Goal: Task Accomplishment & Management: Complete application form

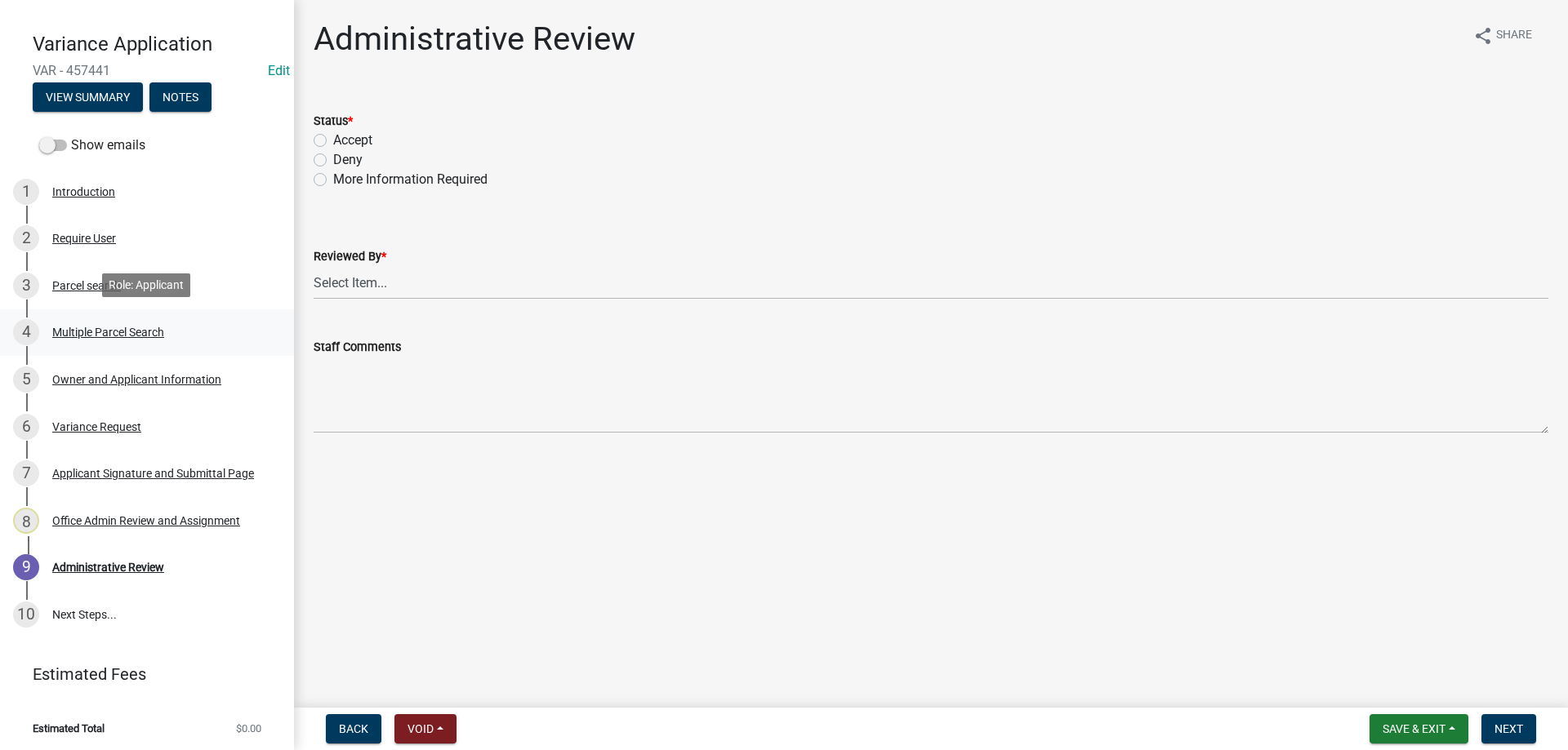
scroll to position [127, 0]
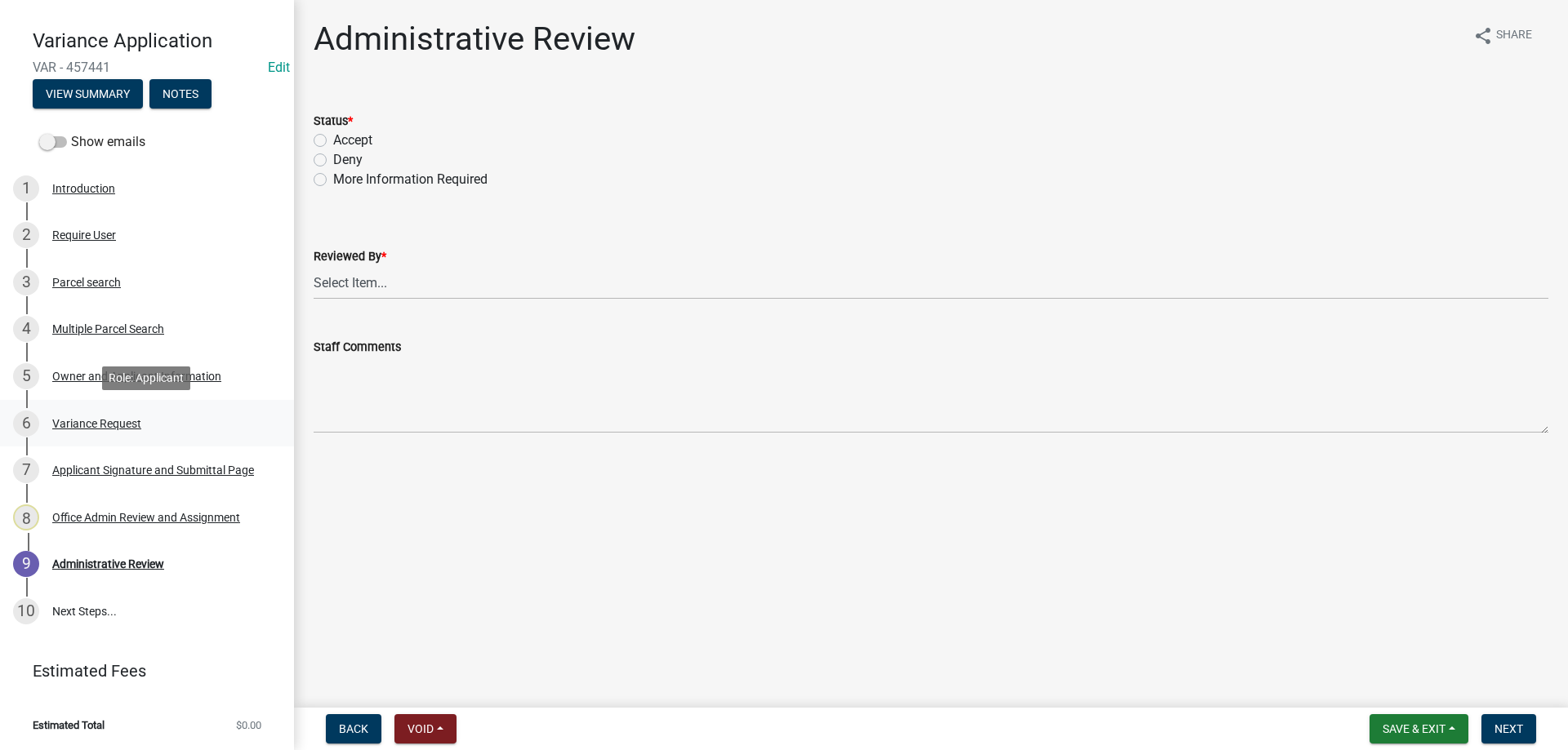
click at [117, 421] on div "Variance Request" at bounding box center [96, 423] width 89 height 11
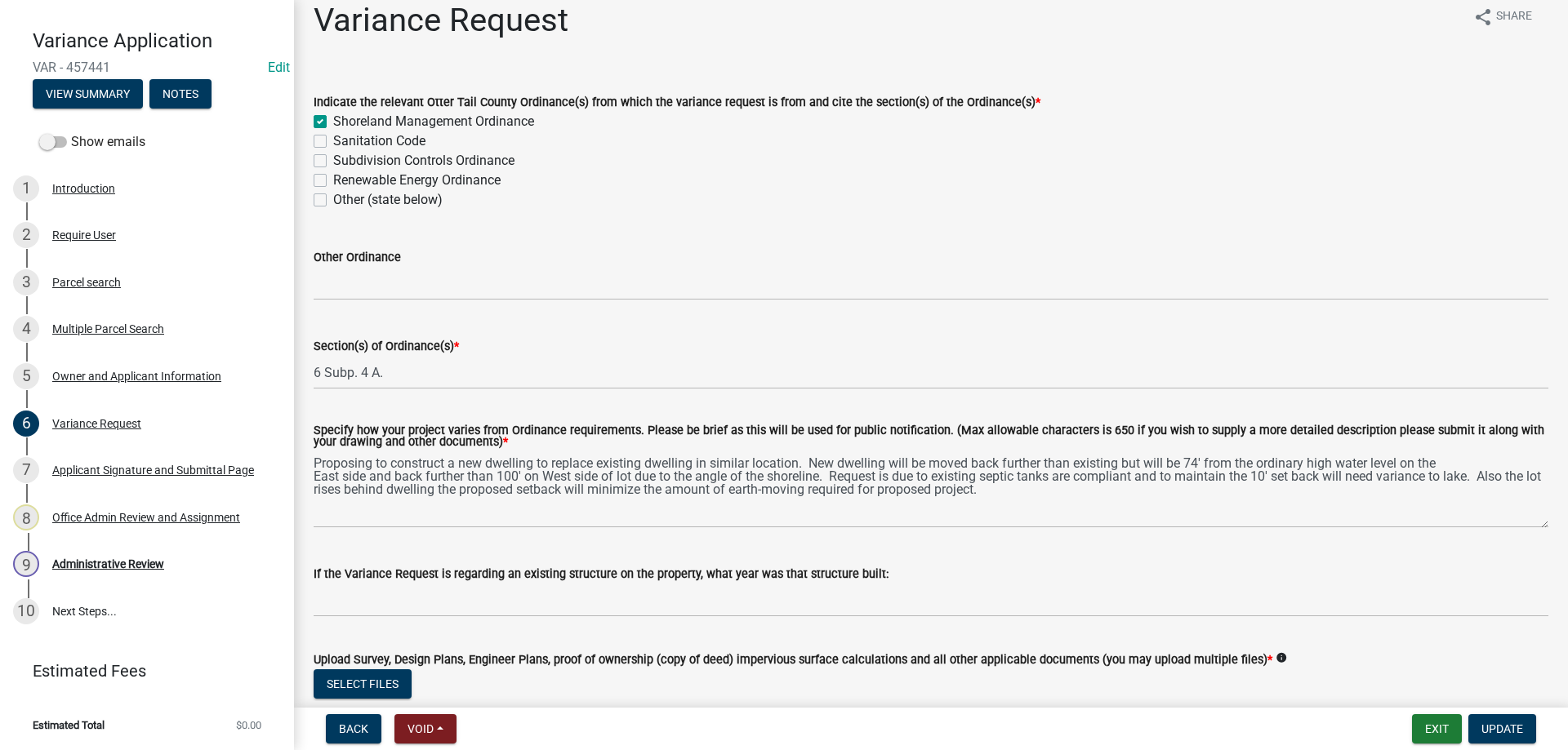
scroll to position [0, 0]
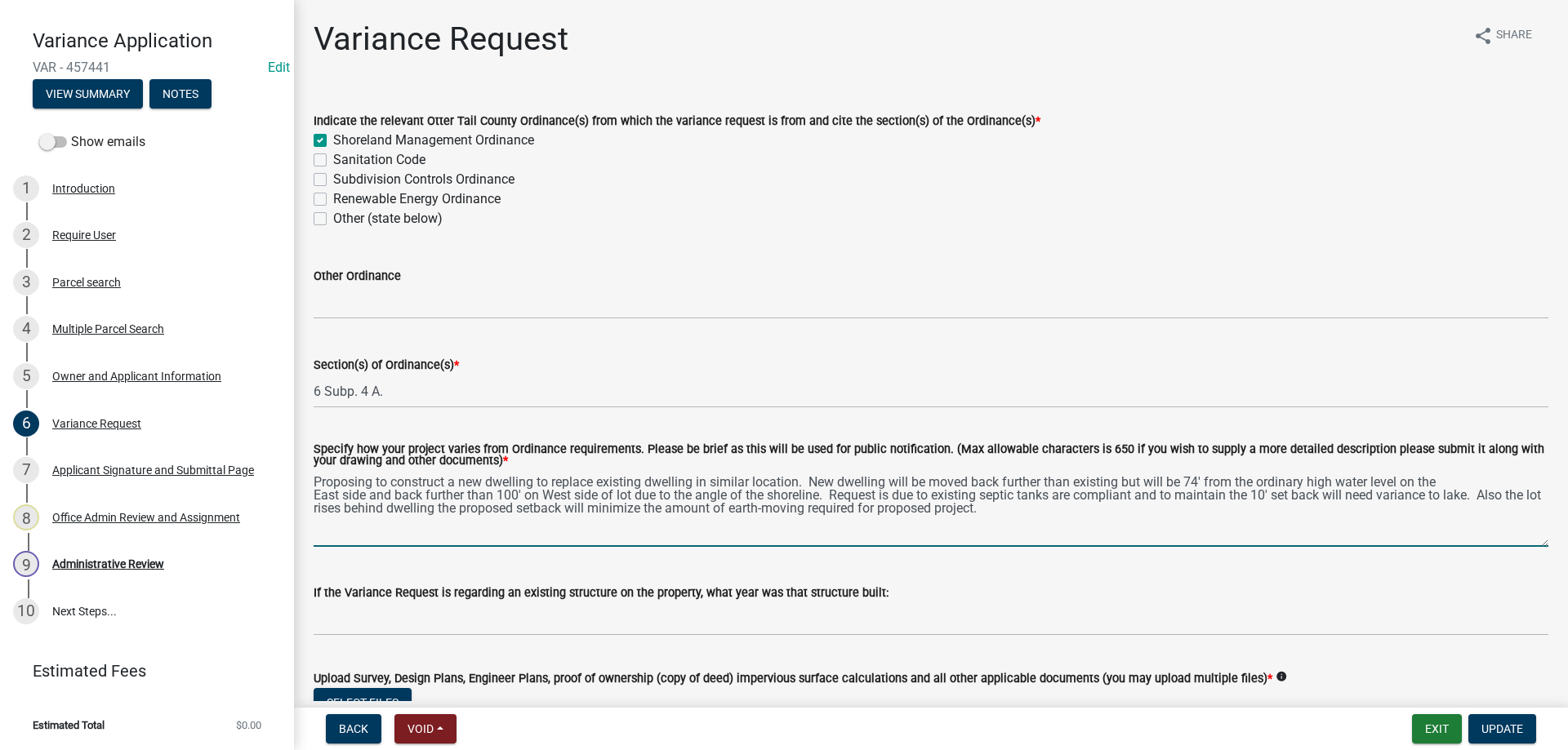
drag, startPoint x: 313, startPoint y: 479, endPoint x: 1040, endPoint y: 517, distance: 728.0
click at [1040, 517] on textarea "Proposing to construct a new dwelling to replace existing dwelling in similar l…" at bounding box center [931, 508] width 1235 height 77
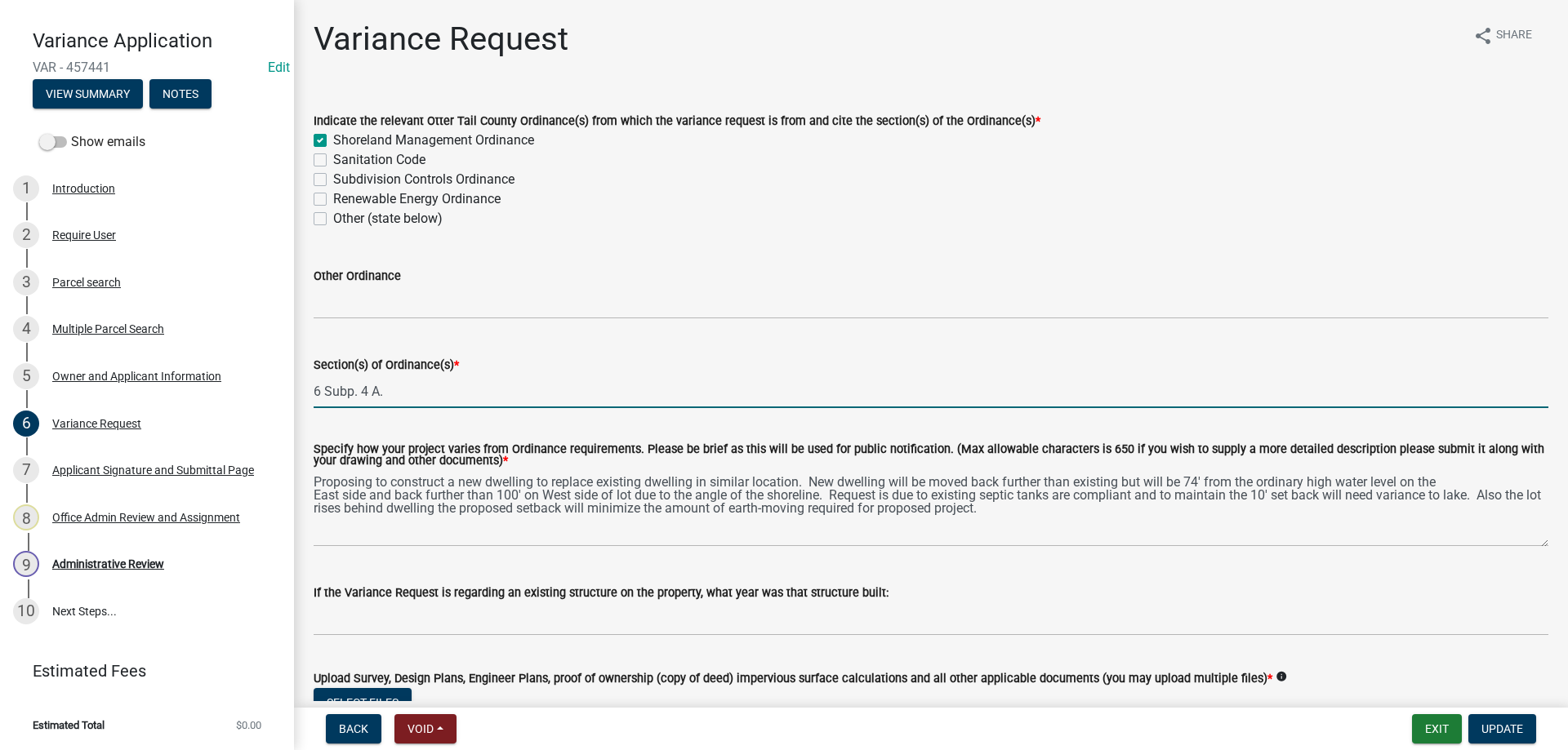
click at [444, 389] on input "6 Subp. 4 A." at bounding box center [931, 391] width 1235 height 34
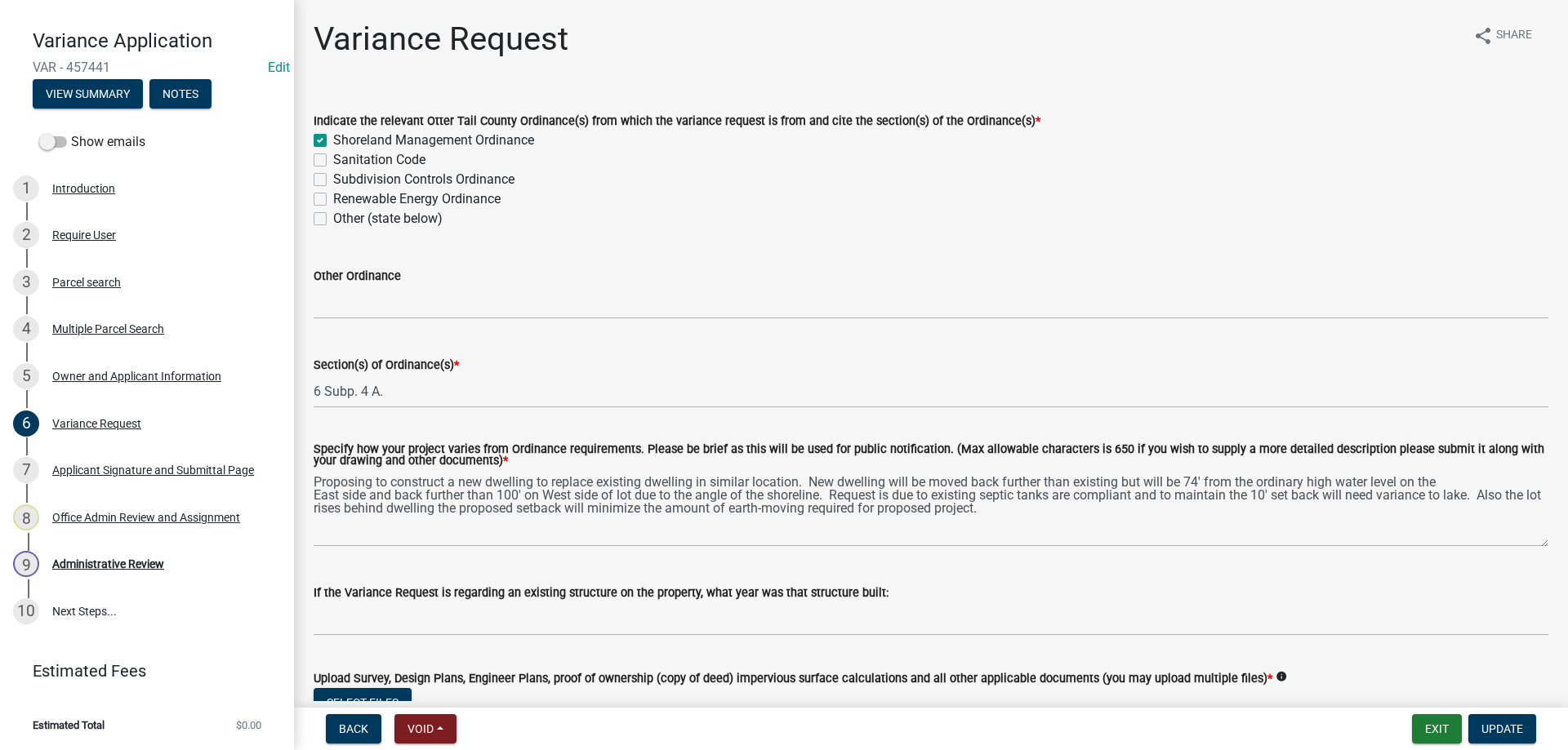
scroll to position [651, 0]
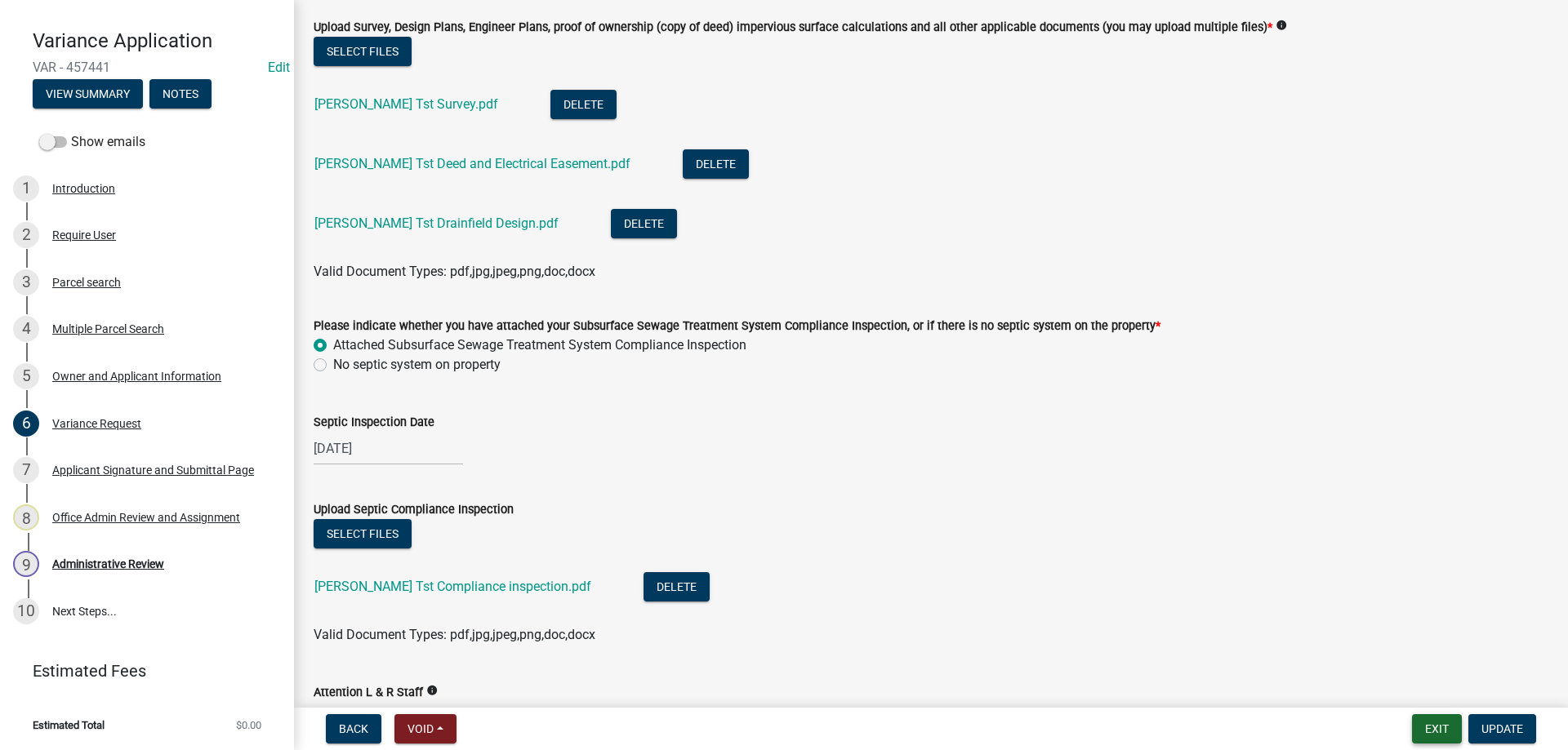
click at [1445, 734] on button "Exit" at bounding box center [1436, 729] width 49 height 29
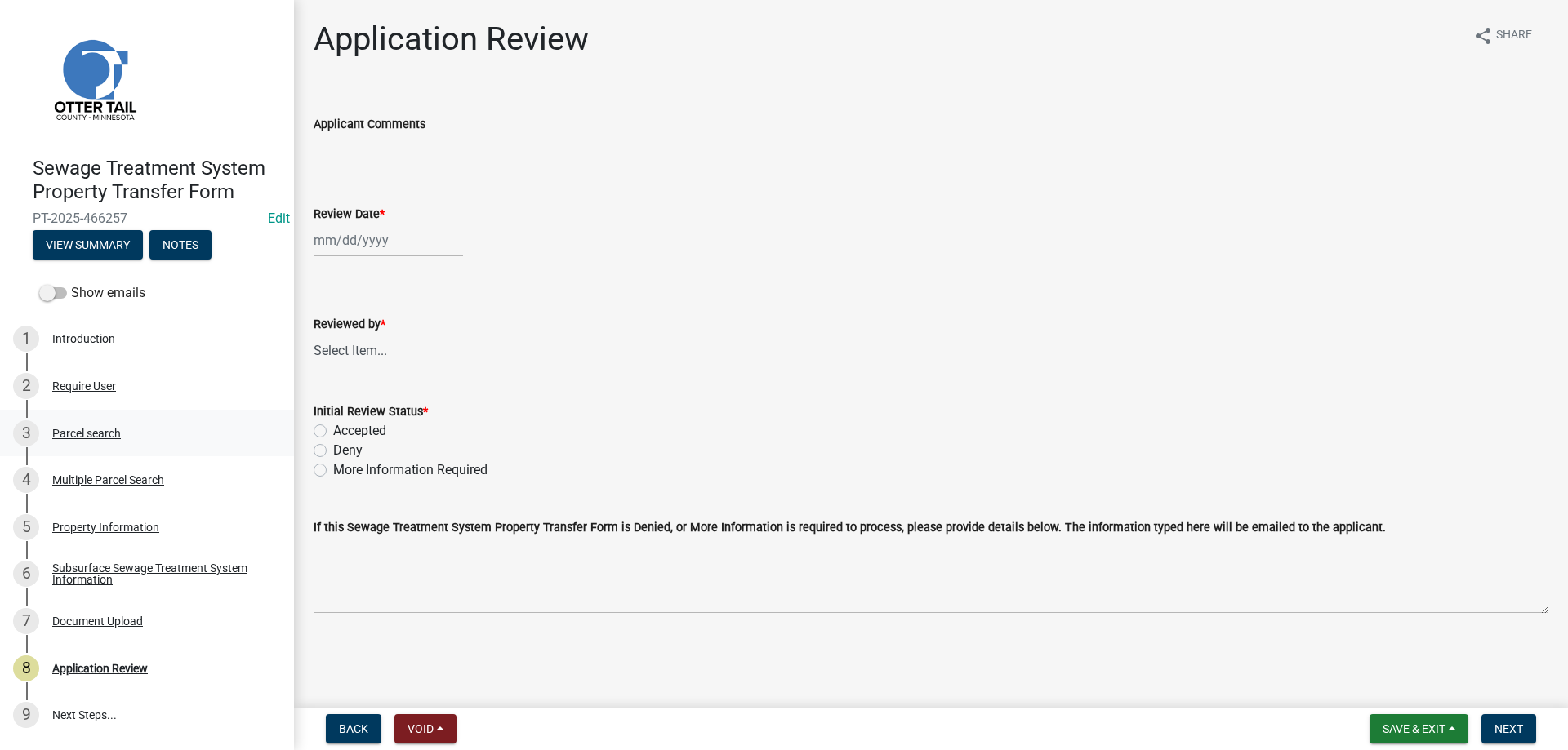
click at [79, 432] on div "Parcel search" at bounding box center [86, 433] width 69 height 11
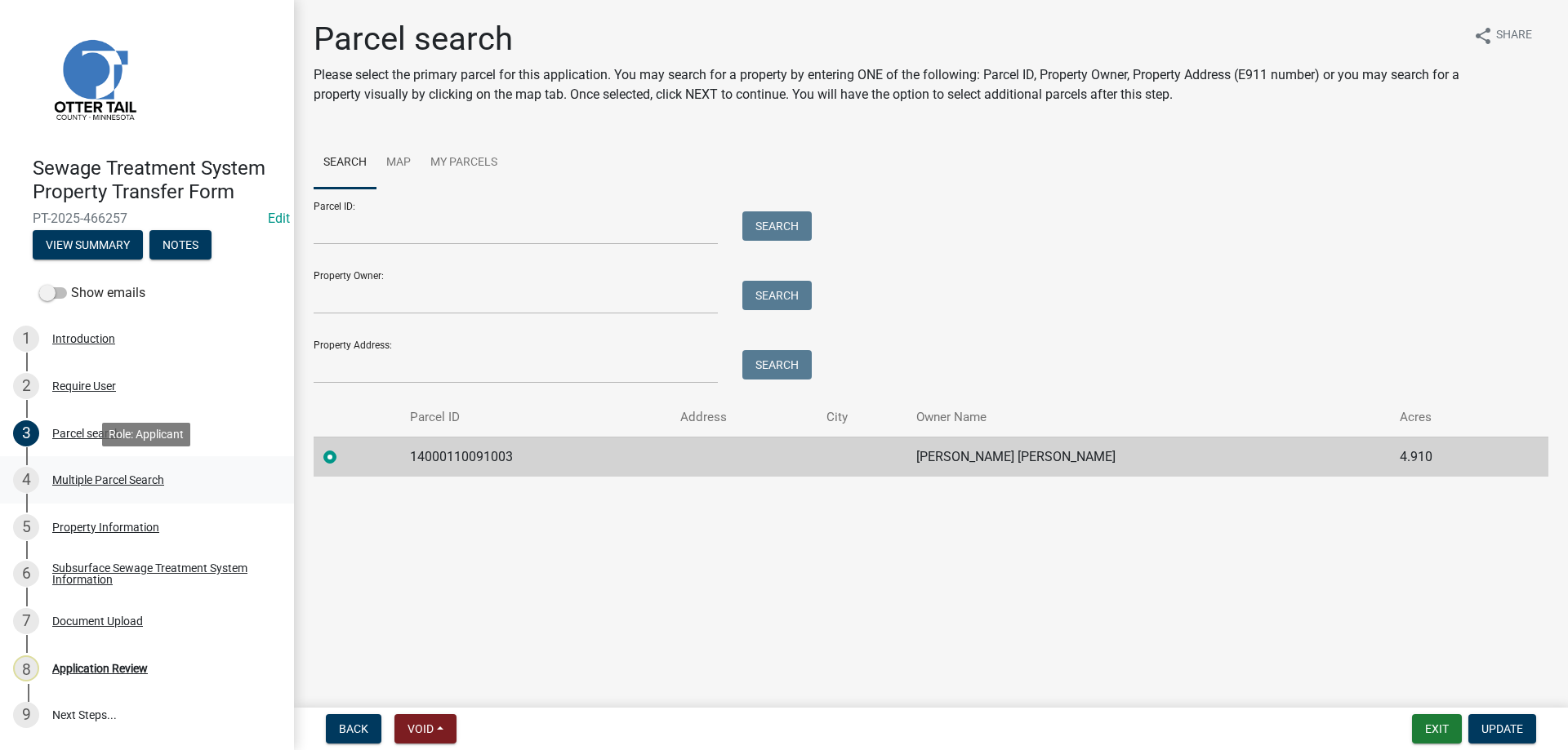
click at [95, 481] on div "Multiple Parcel Search" at bounding box center [108, 480] width 112 height 11
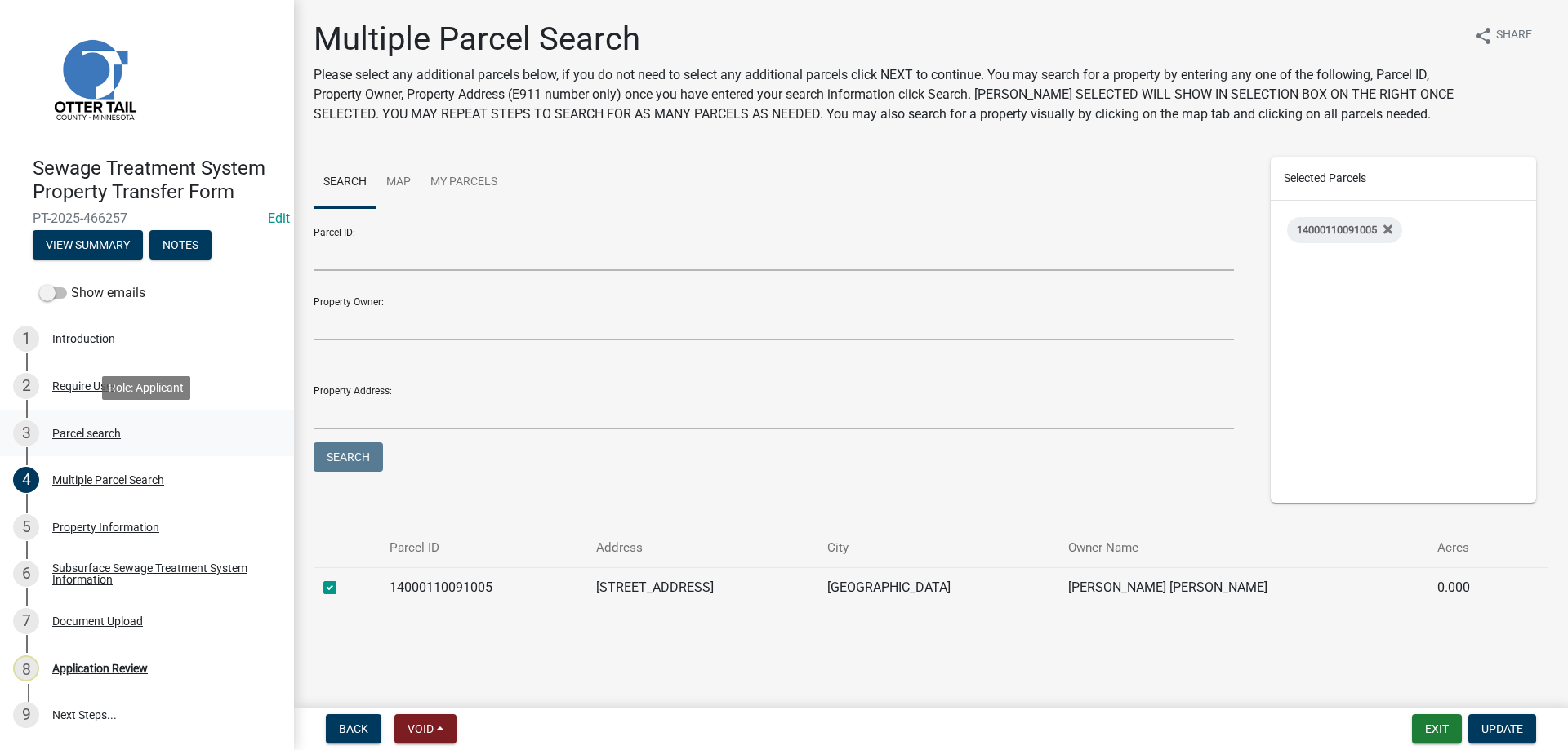
click at [78, 431] on div "Parcel search" at bounding box center [86, 433] width 69 height 11
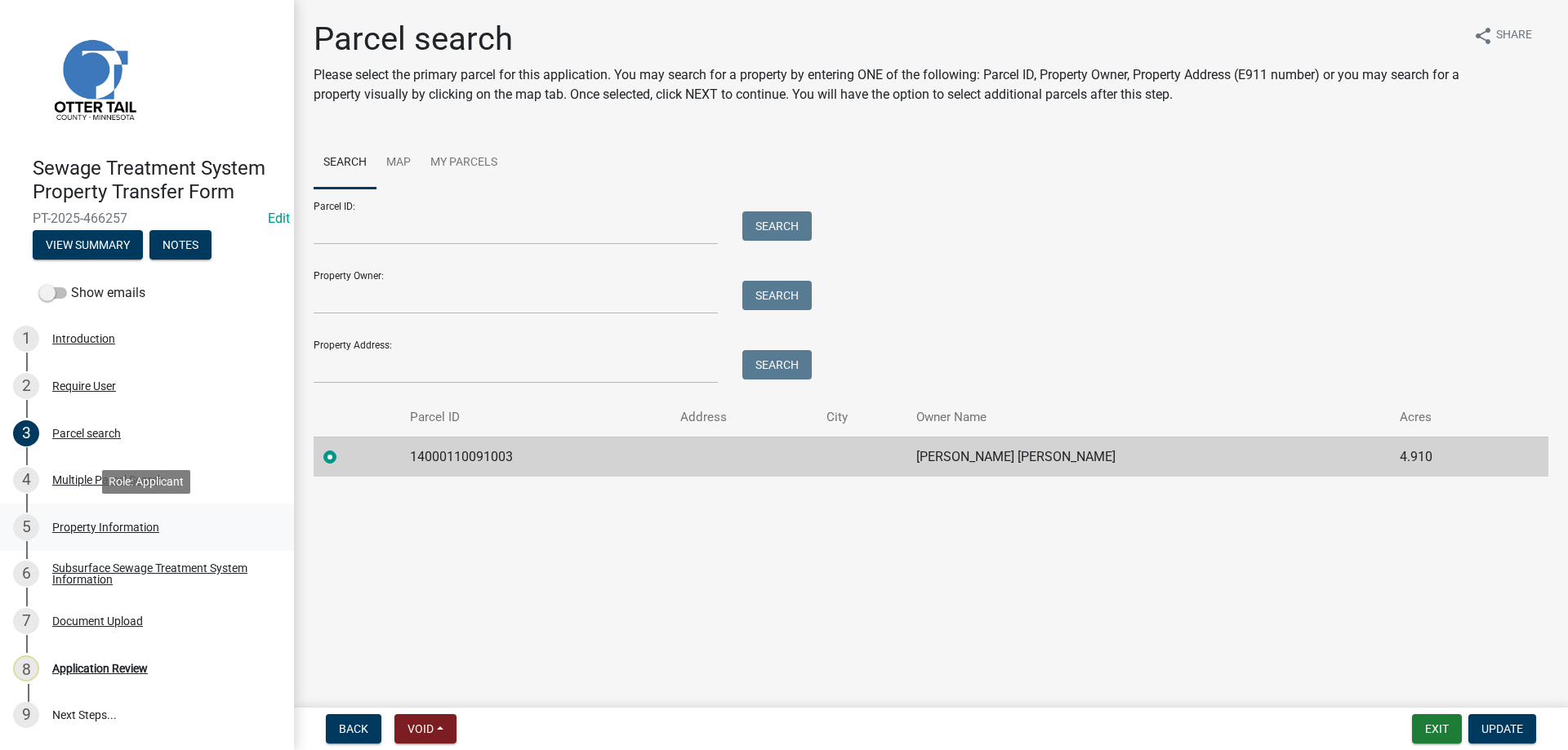
click at [85, 525] on div "Property Information" at bounding box center [105, 527] width 107 height 11
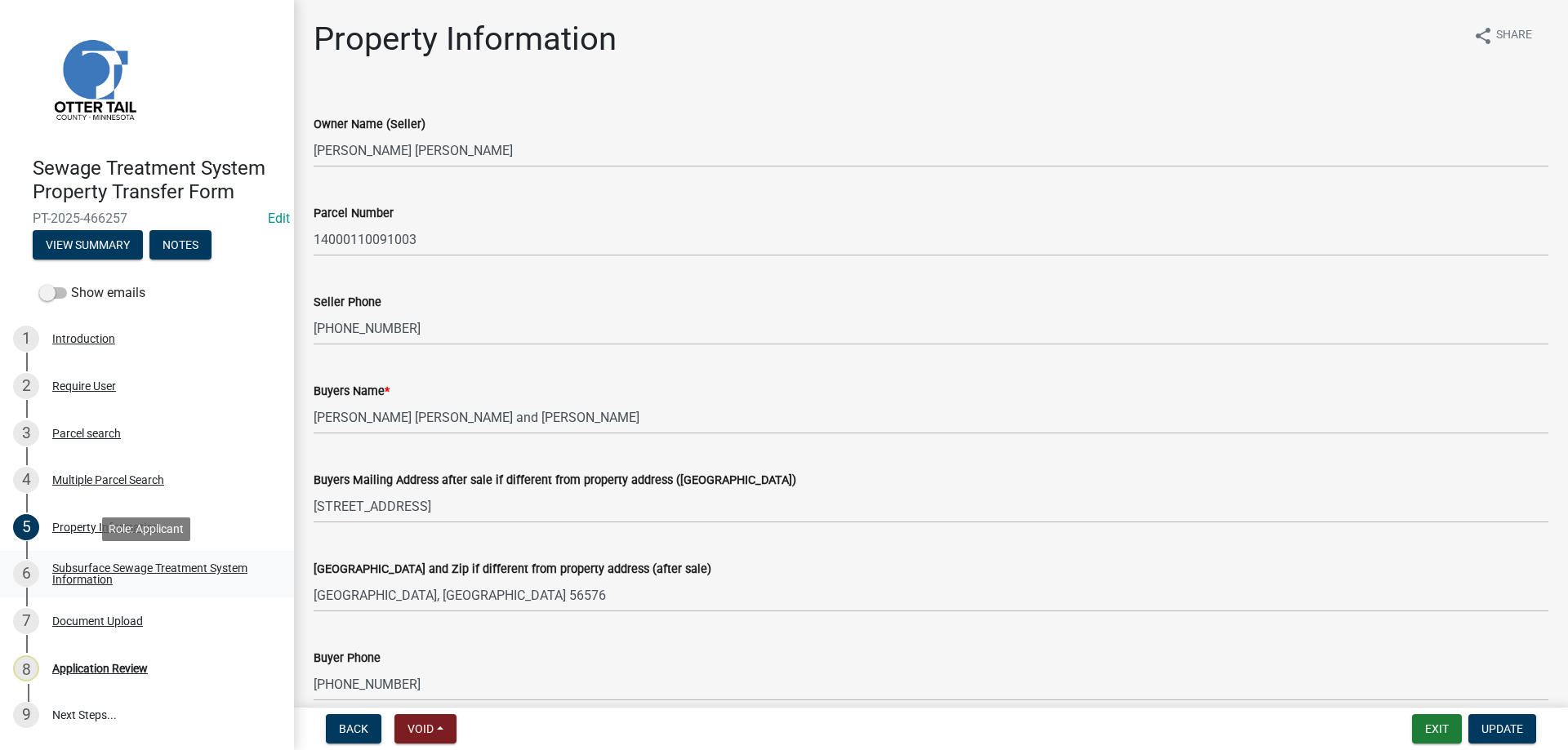
click at [86, 569] on div "Subsurface Sewage Treatment System Information" at bounding box center [159, 573] width 215 height 23
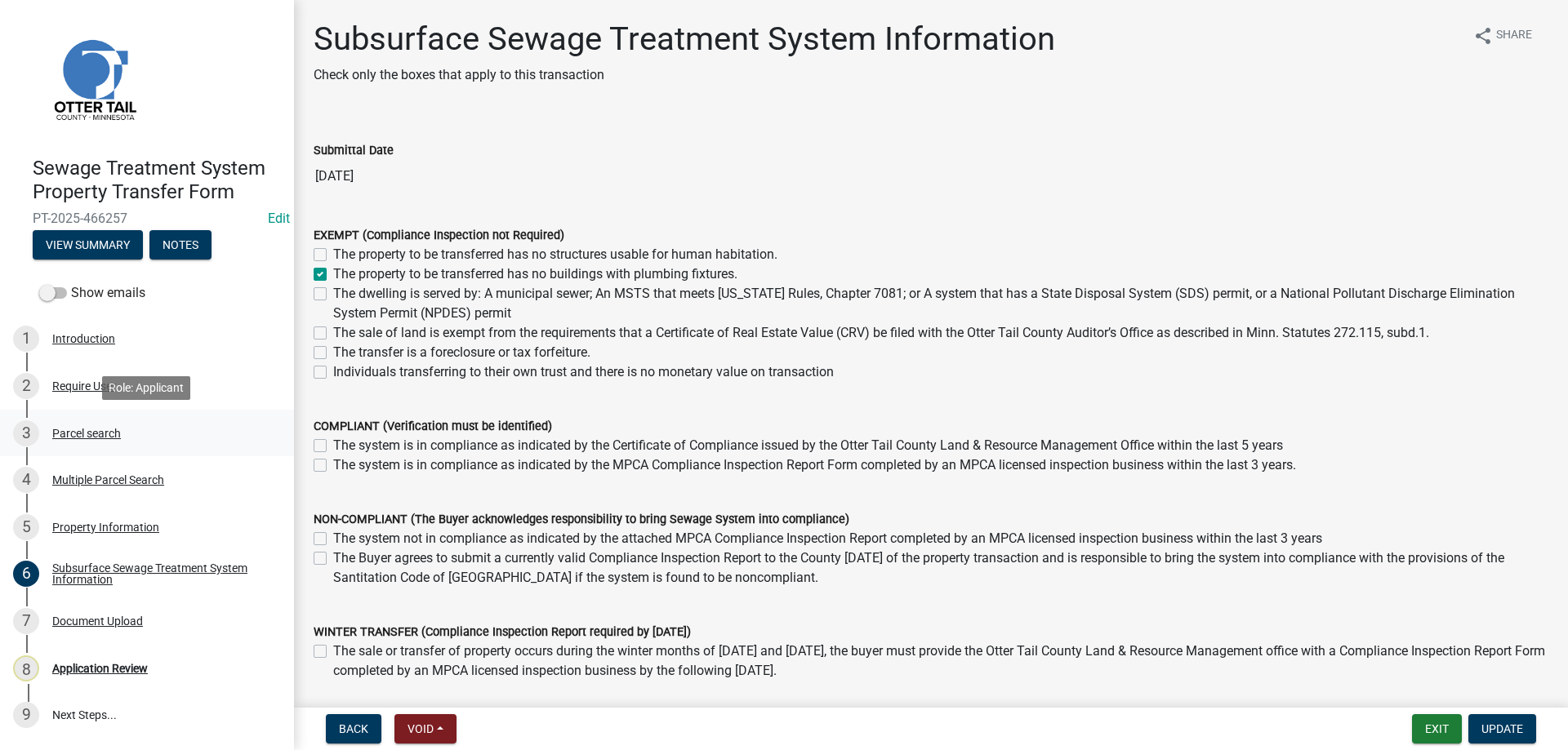
click at [76, 430] on div "Parcel search" at bounding box center [86, 433] width 69 height 11
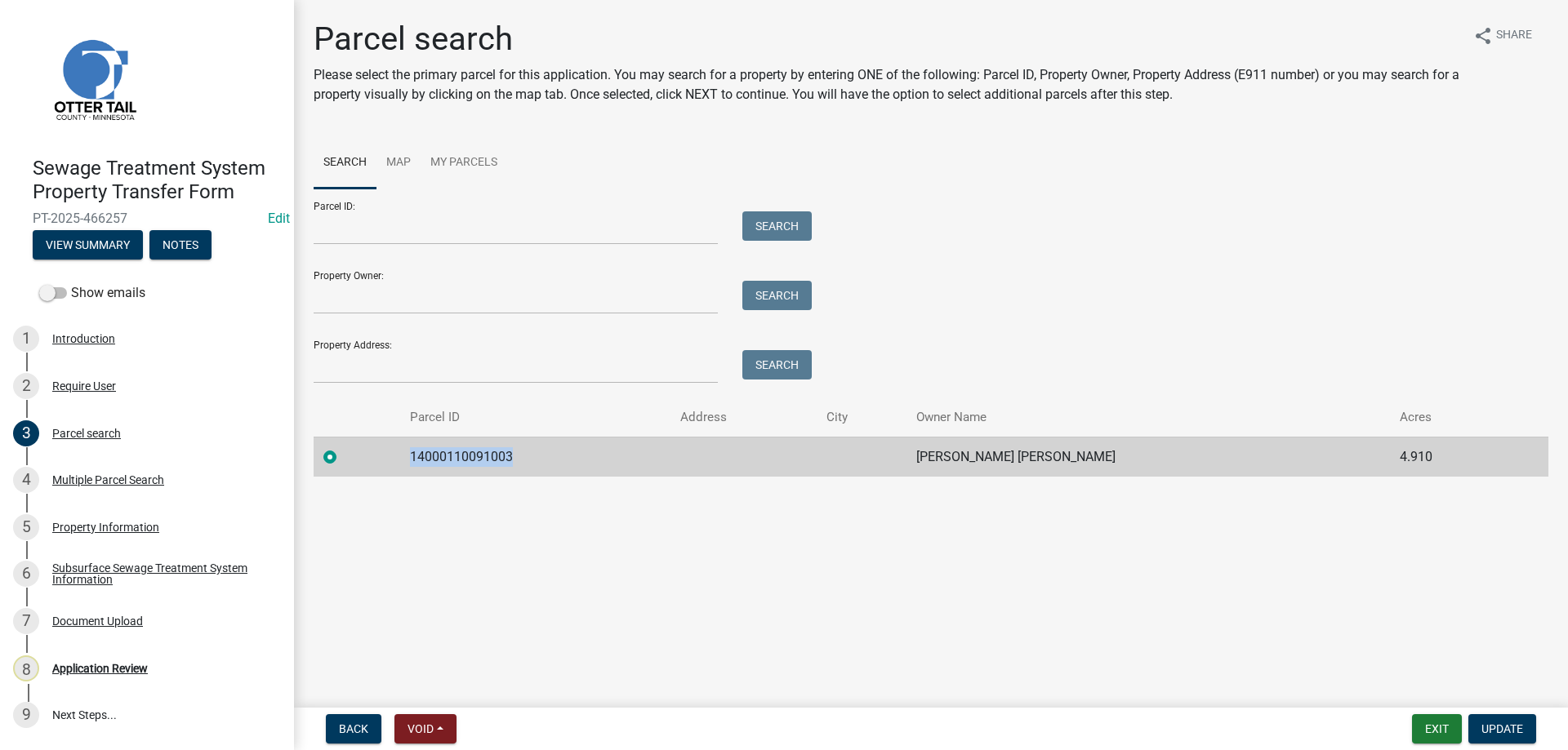
drag, startPoint x: 522, startPoint y: 457, endPoint x: 417, endPoint y: 459, distance: 105.0
click at [417, 459] on td "14000110091003" at bounding box center [535, 457] width 270 height 40
copy td "14000110091003"
click at [79, 479] on div "Multiple Parcel Search" at bounding box center [108, 480] width 112 height 11
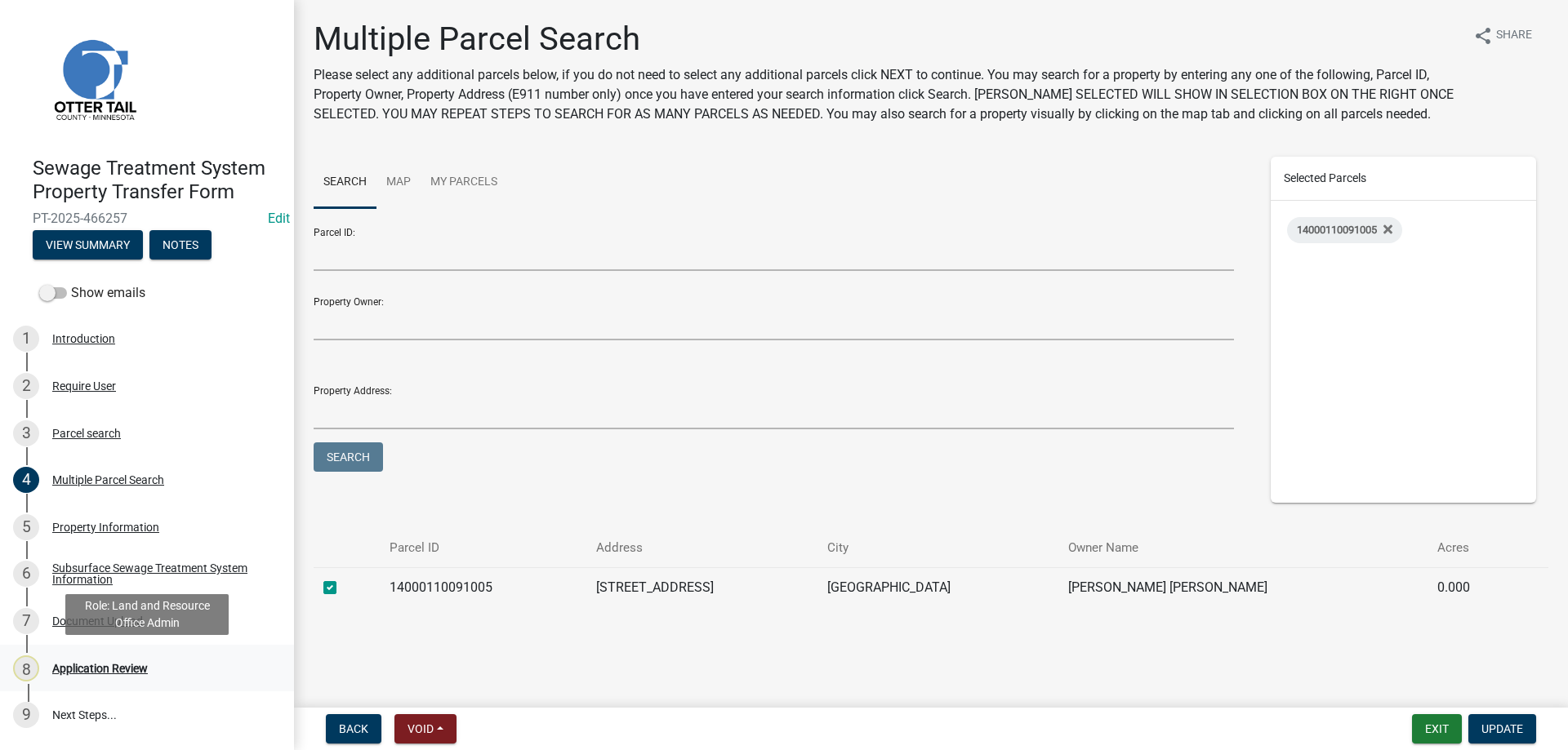
click at [97, 668] on div "Application Review" at bounding box center [100, 668] width 95 height 11
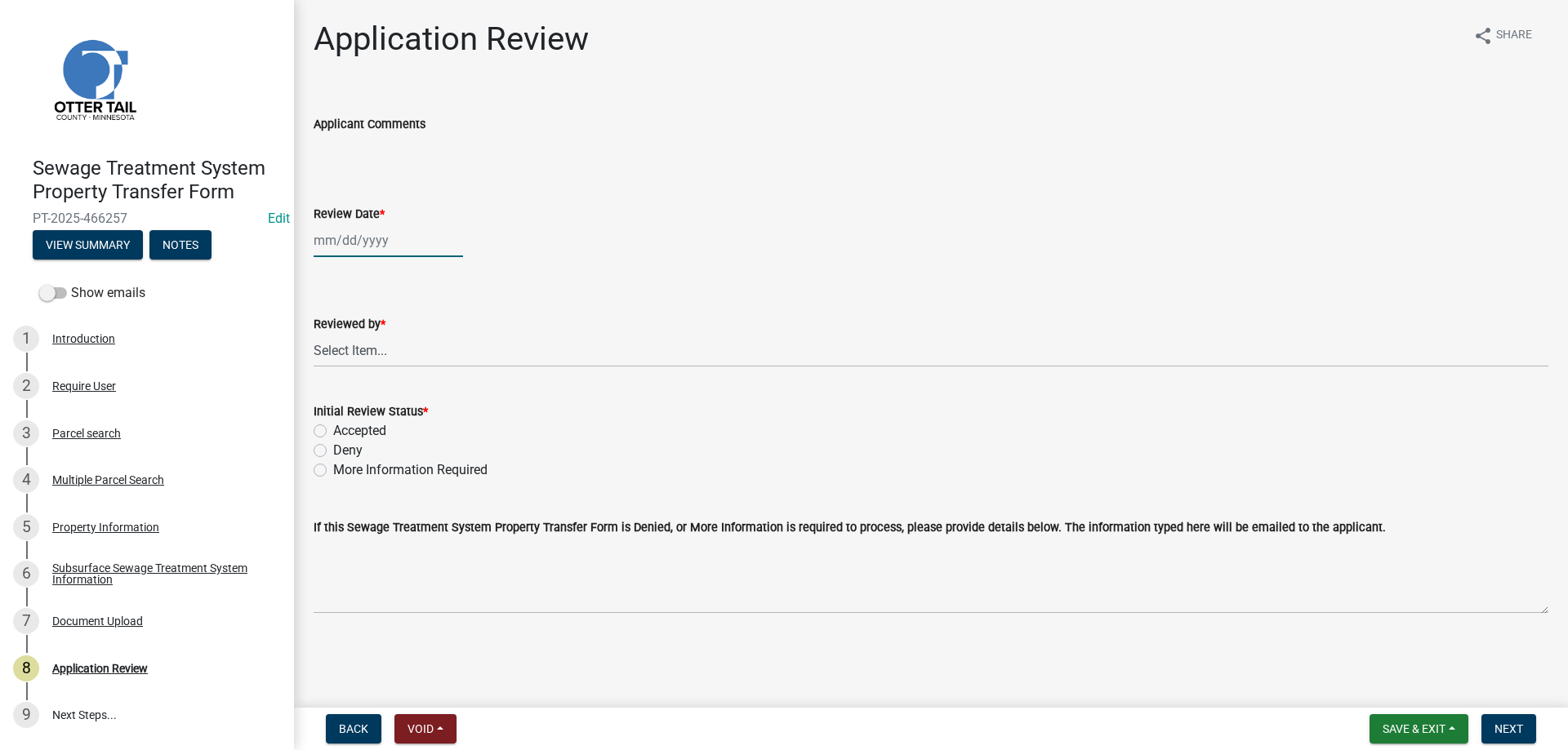
click at [357, 237] on input "Review Date *" at bounding box center [387, 240] width 149 height 34
select select "8"
select select "2025"
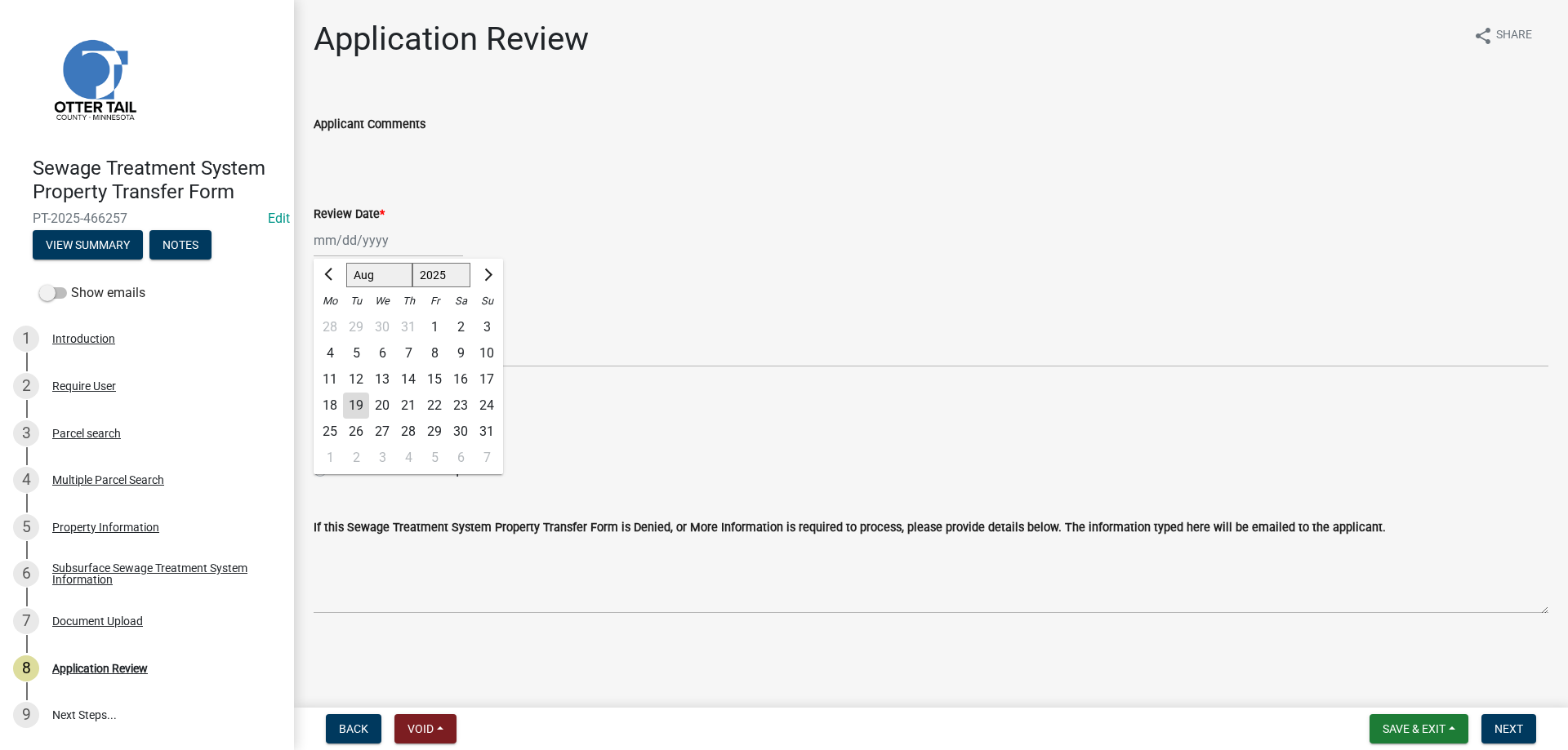
click at [354, 405] on div "19" at bounding box center [355, 406] width 27 height 27
type input "[DATE]"
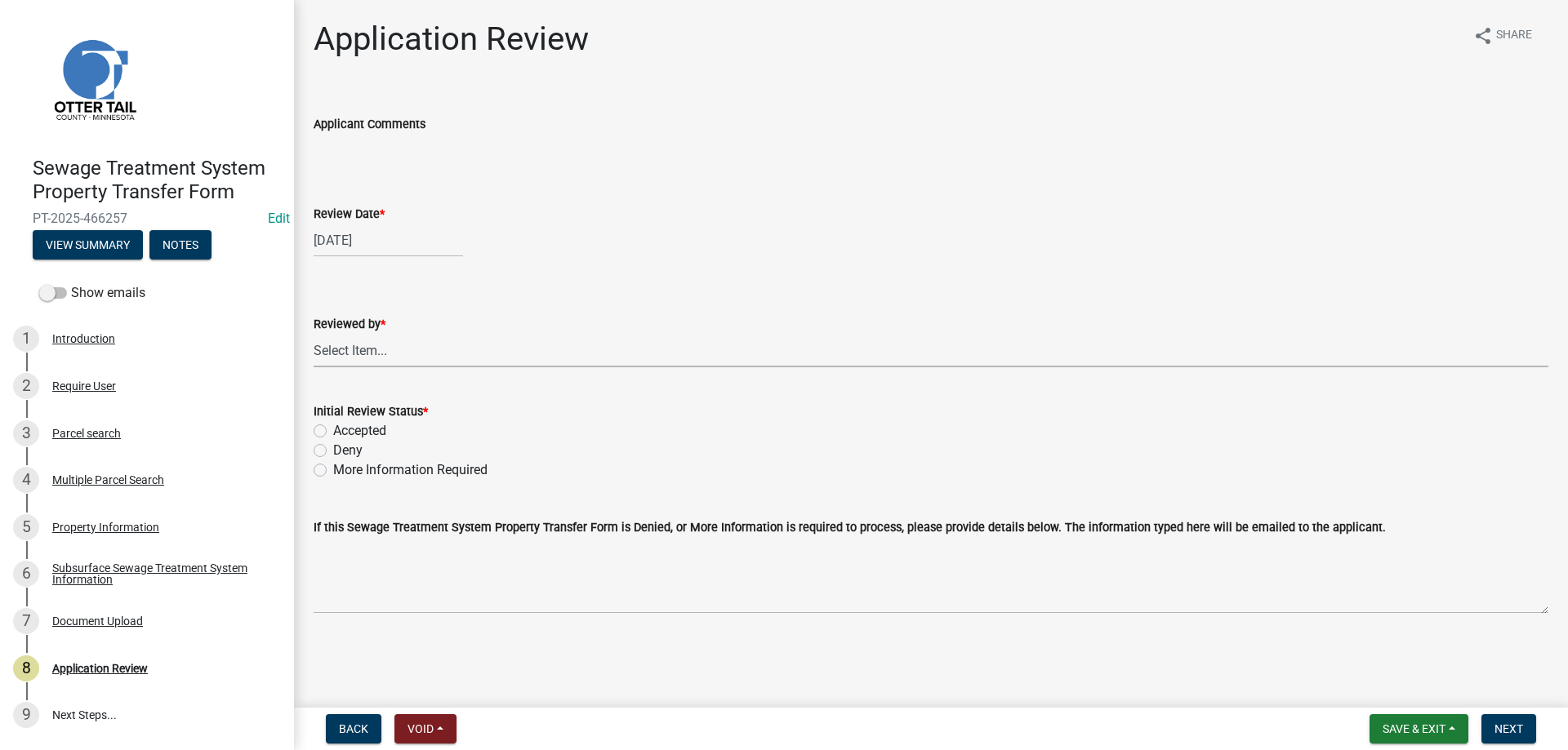
click at [313, 334] on select "Select Item... Alexis Newark Amy Busko Andrea Perales Brittany Tollefson Christ…" at bounding box center [931, 351] width 1235 height 34
click option "Michelle Jevne" at bounding box center [0, 0] width 0 height 0
select select "b4c12476-3918-4c31-b34d-126d47b866fd"
click at [333, 431] on label "Accepted" at bounding box center [360, 430] width 53 height 19
click at [333, 431] on input "Accepted" at bounding box center [339, 427] width 11 height 11
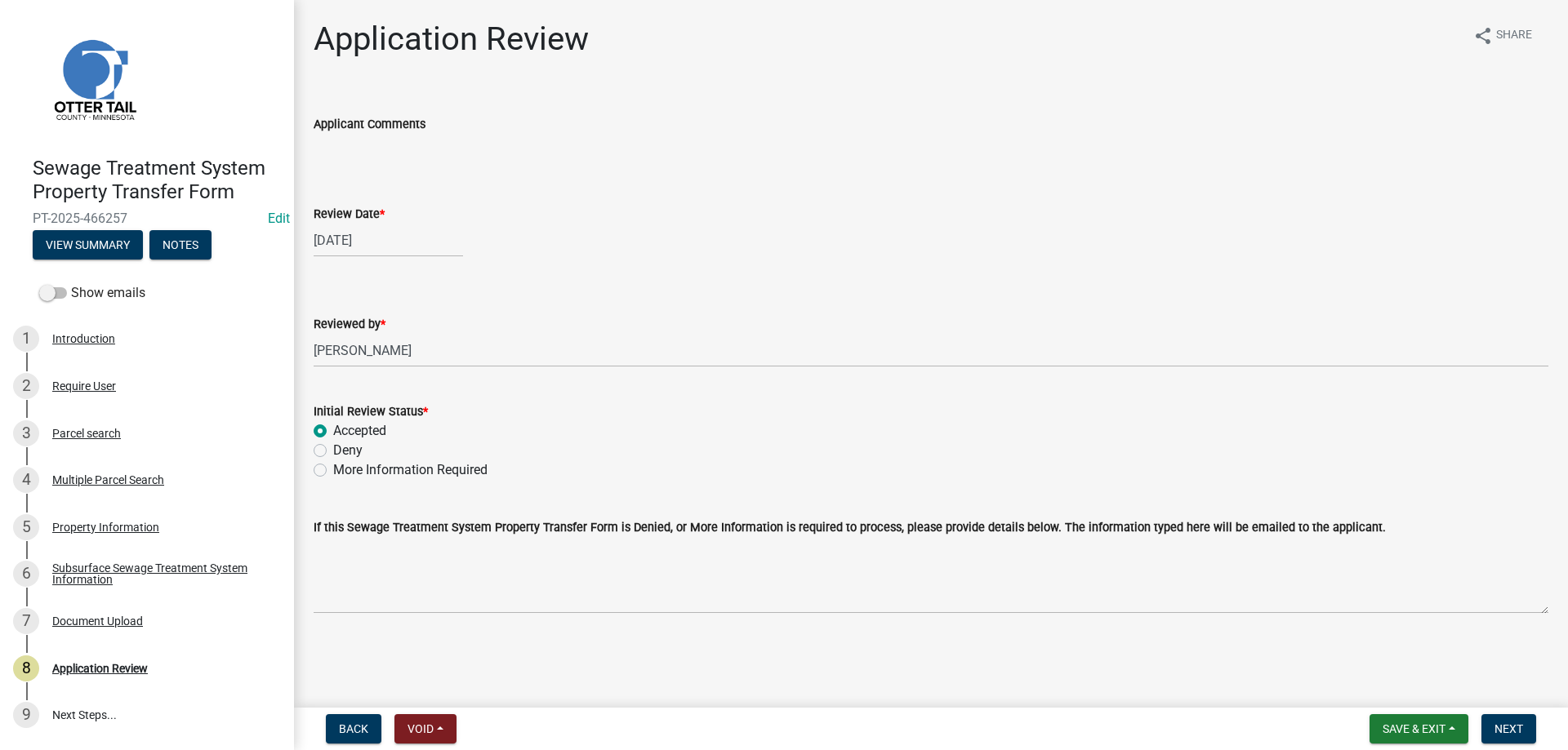
radio input "true"
click at [1505, 730] on span "Next" at bounding box center [1508, 729] width 28 height 13
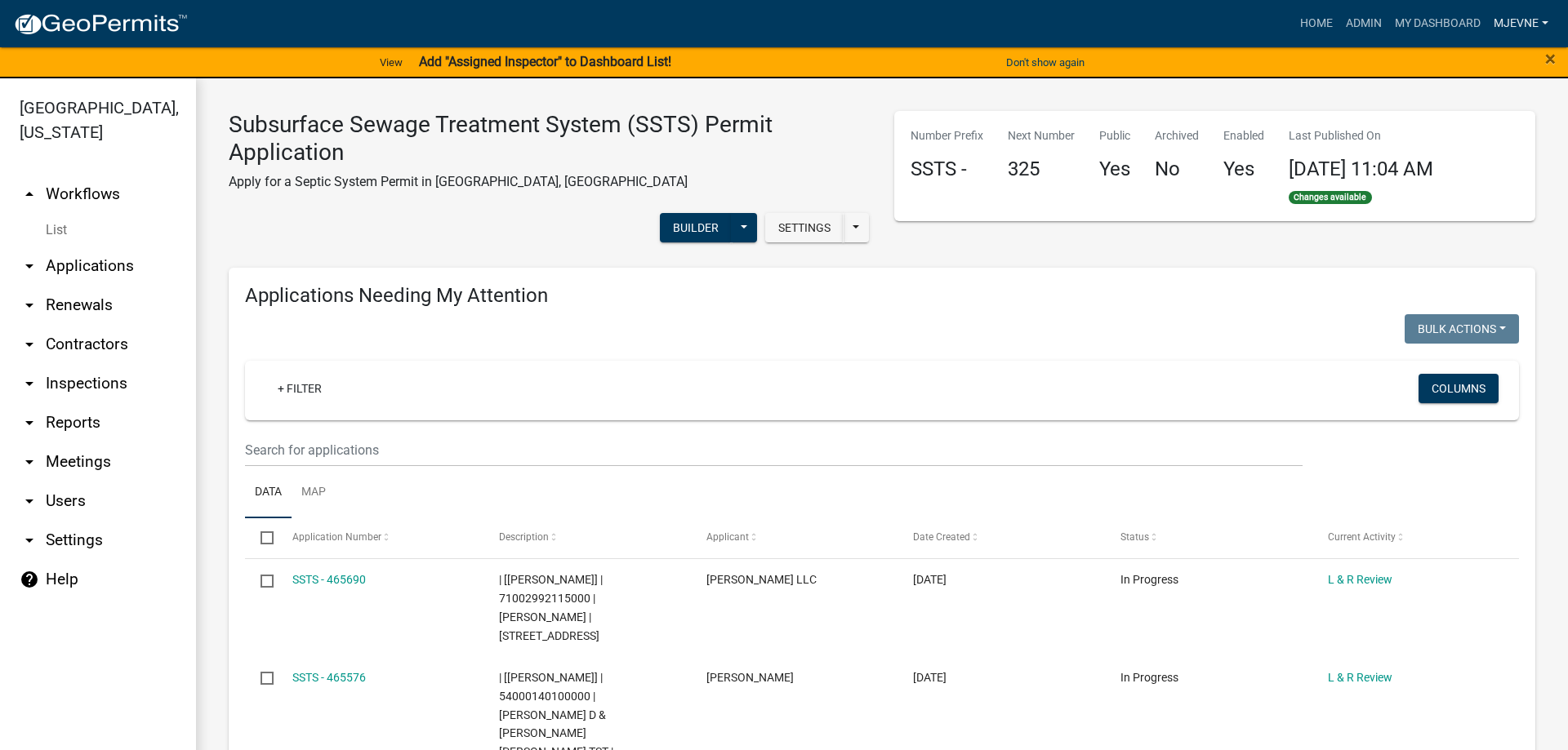
click at [1498, 22] on link "MJevne" at bounding box center [1520, 24] width 68 height 31
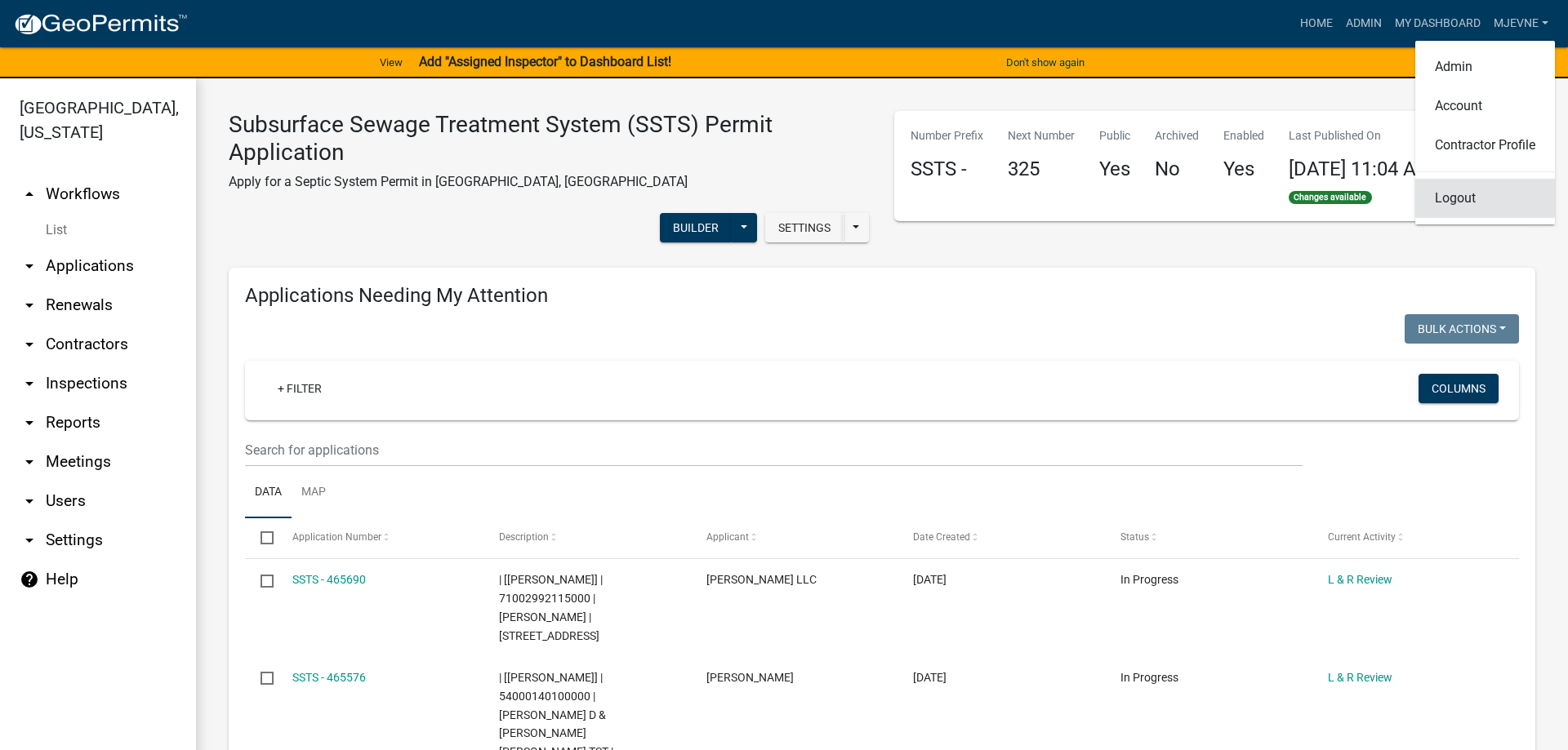
click at [1447, 203] on link "Logout" at bounding box center [1485, 198] width 139 height 39
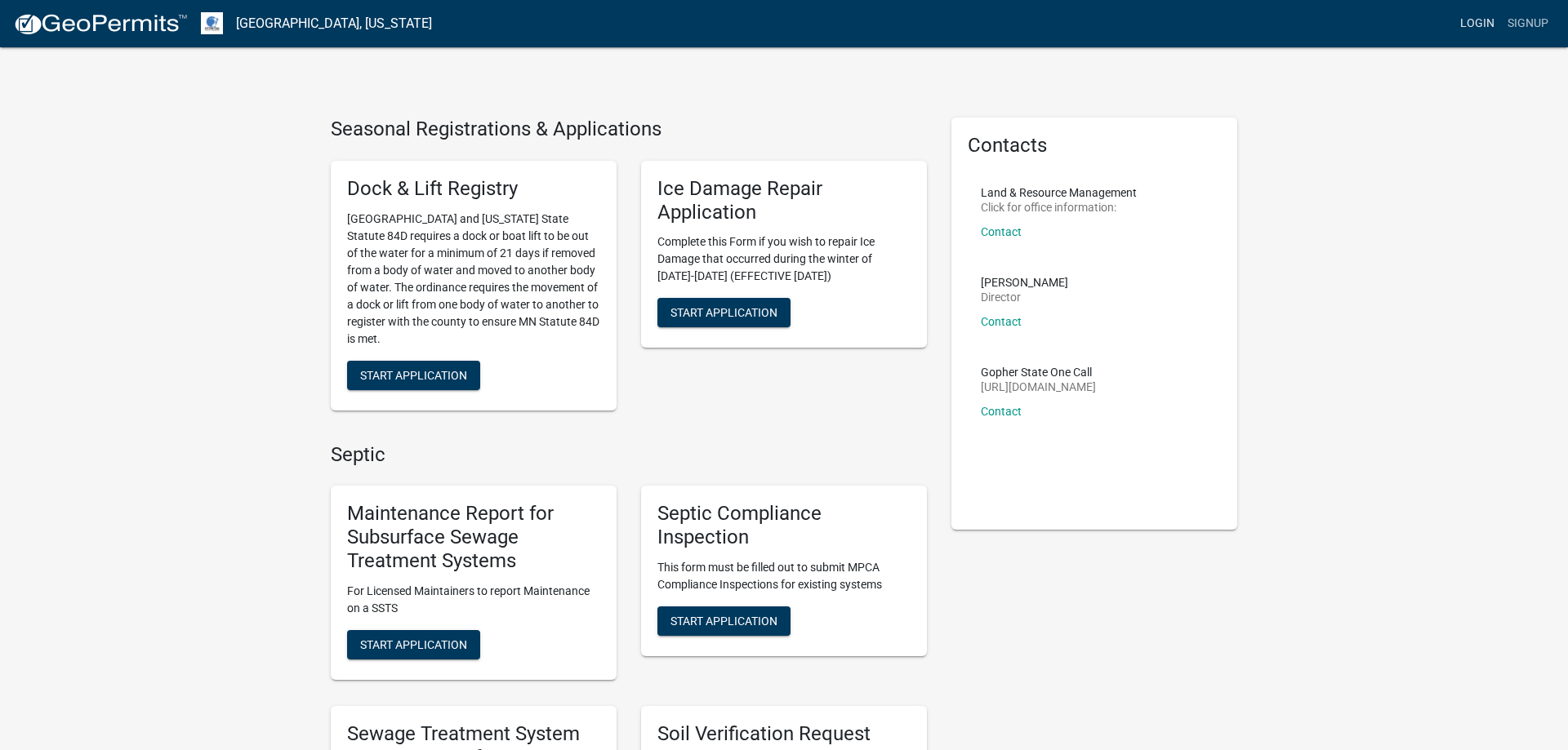
click at [1478, 19] on link "Login" at bounding box center [1477, 24] width 48 height 31
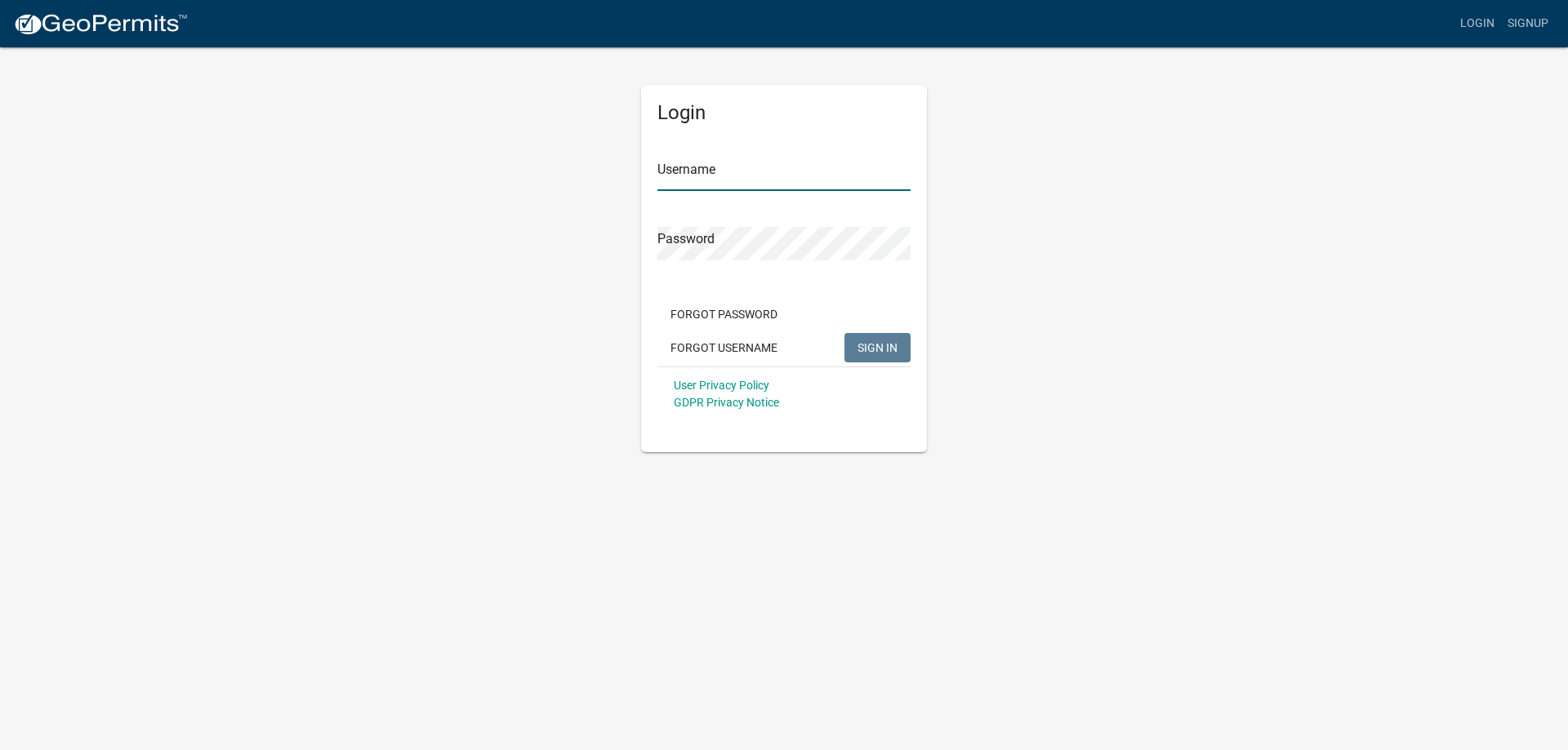
click at [705, 171] on input "Username" at bounding box center [784, 174] width 253 height 34
type input "MJevne"
click at [869, 342] on span "SIGN IN" at bounding box center [877, 347] width 40 height 13
